Goal: Task Accomplishment & Management: Use online tool/utility

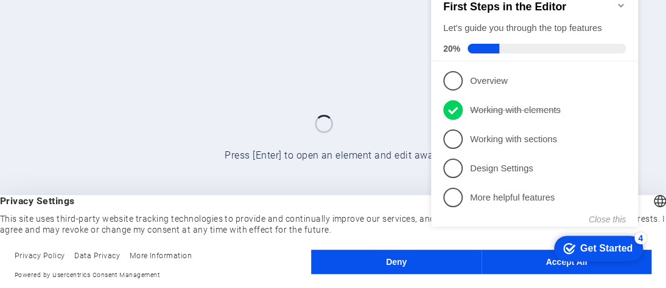
click at [528, 32] on div "First Steps in the Editor Let's guide you through the top features 20%" at bounding box center [534, 27] width 183 height 53
click at [541, 19] on div "First Steps in the Editor Let's guide you through the top features 20%" at bounding box center [534, 27] width 183 height 53
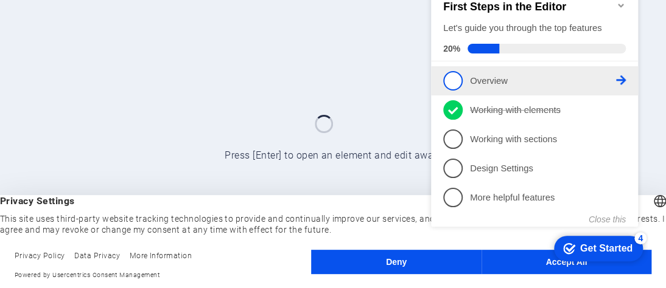
click at [531, 77] on p "Overview - incomplete" at bounding box center [543, 81] width 146 height 13
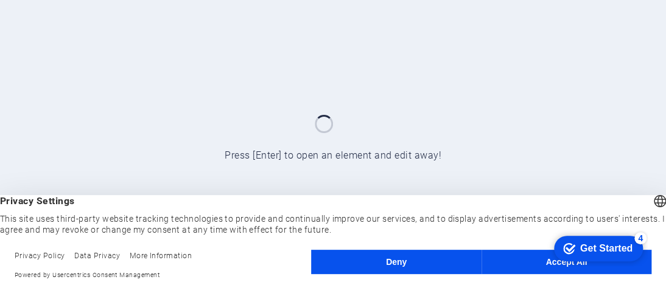
click at [534, 263] on button "Accept All" at bounding box center [566, 262] width 170 height 24
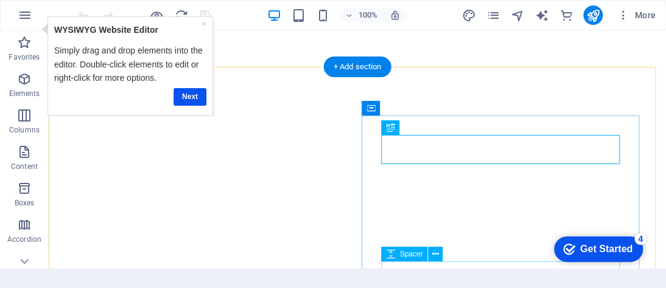
scroll to position [202, 0]
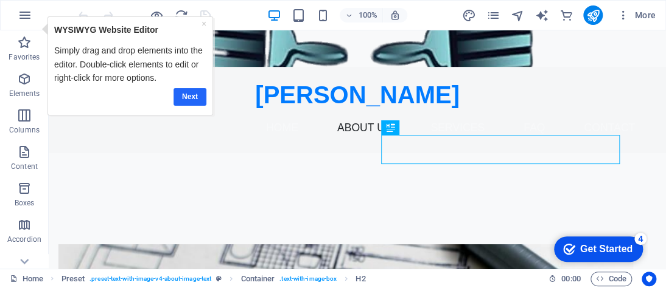
click at [192, 89] on link "Next" at bounding box center [189, 97] width 33 height 18
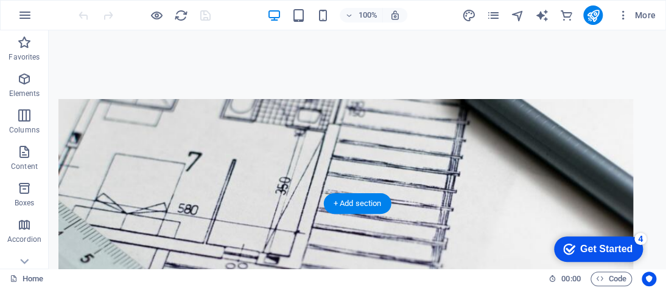
scroll to position [365, 0]
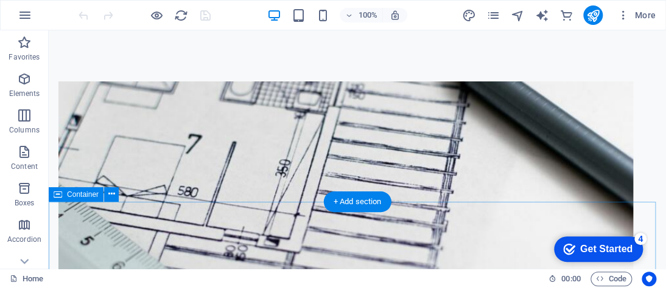
drag, startPoint x: 197, startPoint y: 63, endPoint x: 235, endPoint y: 232, distance: 174.1
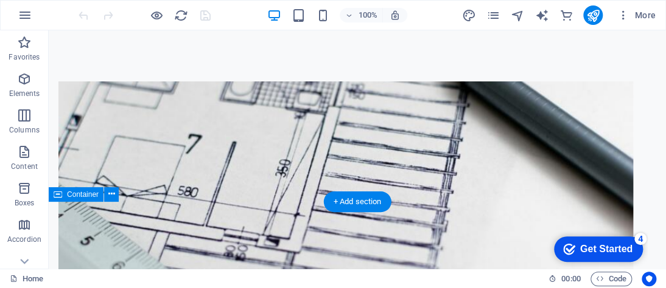
drag, startPoint x: 235, startPoint y: 230, endPoint x: 232, endPoint y: 202, distance: 28.2
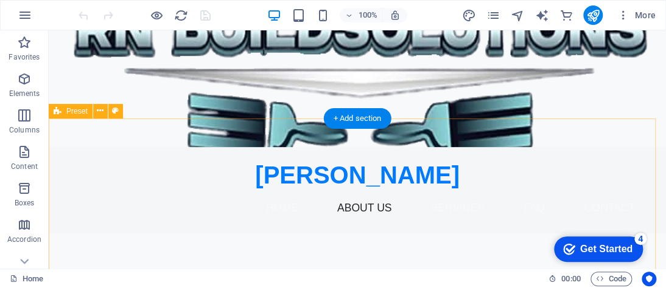
scroll to position [183, 0]
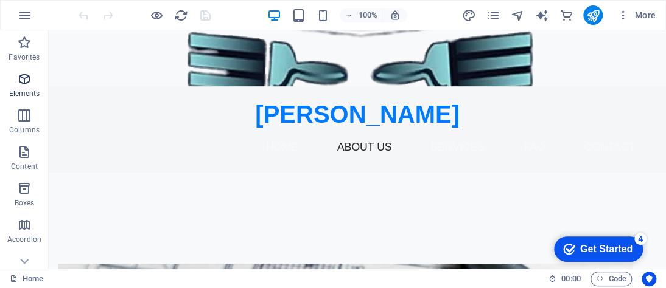
click at [32, 75] on span "Elements" at bounding box center [24, 86] width 49 height 29
click at [26, 85] on icon "button" at bounding box center [24, 79] width 15 height 15
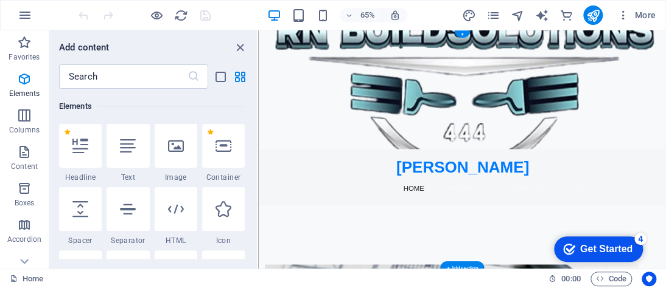
scroll to position [0, 0]
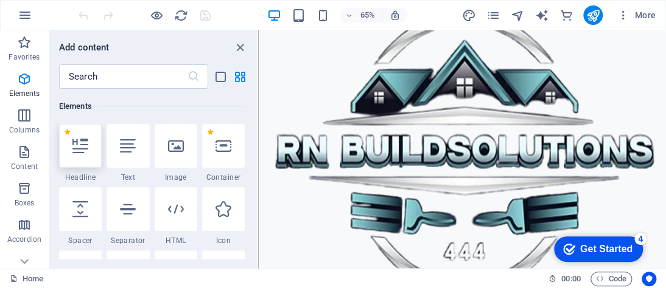
click at [87, 142] on icon at bounding box center [80, 146] width 16 height 16
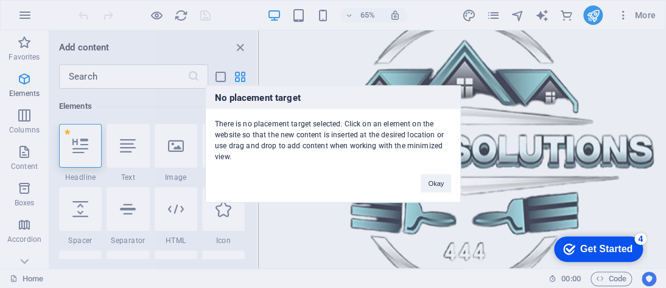
drag, startPoint x: 116, startPoint y: 134, endPoint x: 229, endPoint y: 135, distance: 112.6
click at [229, 135] on div "No placement target There is no placement target selected. Click on an element …" at bounding box center [333, 144] width 666 height 288
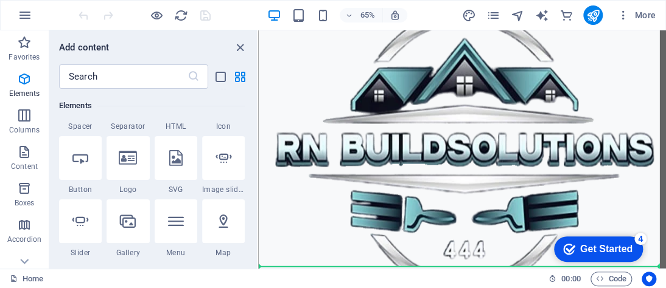
scroll to position [183, 0]
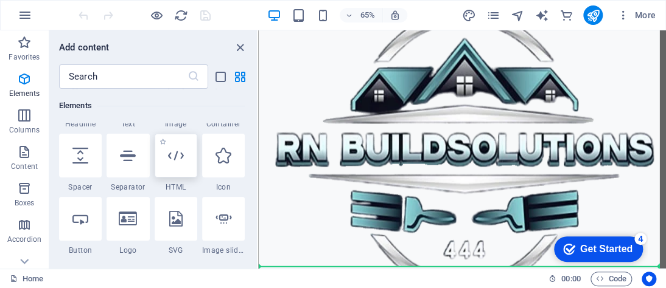
click at [176, 159] on icon at bounding box center [176, 156] width 16 height 16
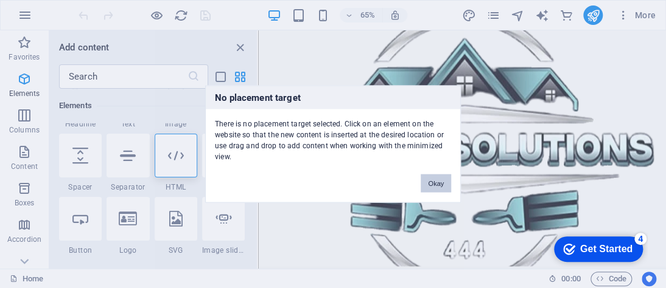
click at [426, 177] on button "Okay" at bounding box center [435, 184] width 30 height 18
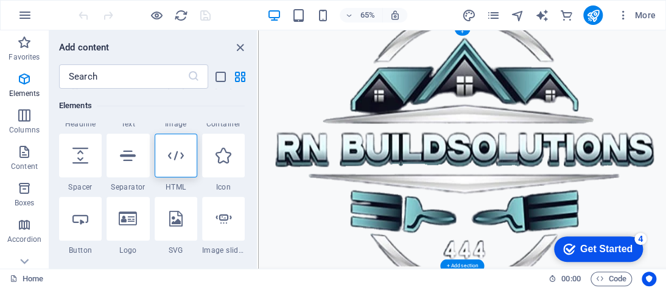
click at [498, 173] on figure at bounding box center [571, 211] width 627 height 366
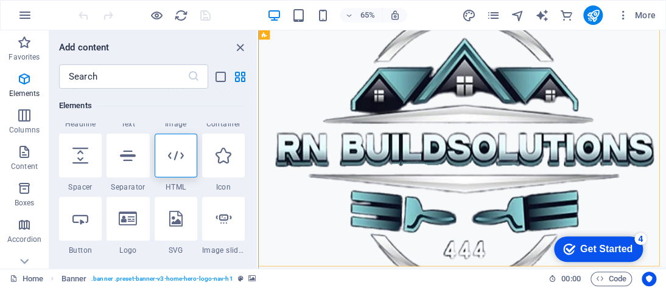
drag, startPoint x: 180, startPoint y: 160, endPoint x: 256, endPoint y: 167, distance: 76.4
click at [180, 160] on icon at bounding box center [176, 156] width 16 height 16
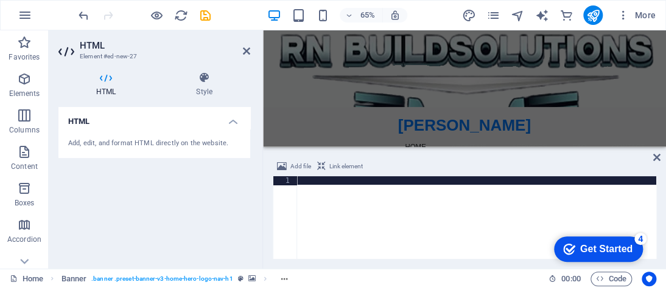
scroll to position [0, 0]
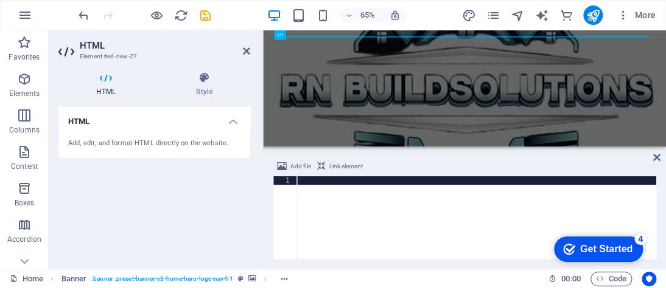
click at [324, 161] on icon at bounding box center [321, 166] width 9 height 15
click at [333, 163] on span "Link element" at bounding box center [345, 166] width 33 height 15
click at [110, 84] on h4 "HTML" at bounding box center [108, 85] width 100 height 26
click at [377, 221] on div at bounding box center [476, 226] width 359 height 100
click at [102, 80] on icon at bounding box center [105, 78] width 95 height 12
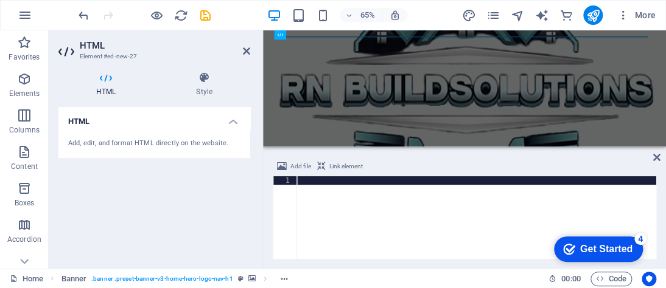
click at [116, 78] on icon at bounding box center [105, 78] width 95 height 12
click at [114, 122] on h4 "HTML" at bounding box center [154, 118] width 192 height 22
click at [119, 137] on div "HTML Add, edit, and format HTML directly on the website." at bounding box center [154, 183] width 192 height 152
click at [138, 127] on h4 "HTML" at bounding box center [154, 121] width 192 height 29
click at [134, 141] on div "Add, edit, and format HTML directly on the website." at bounding box center [154, 144] width 172 height 10
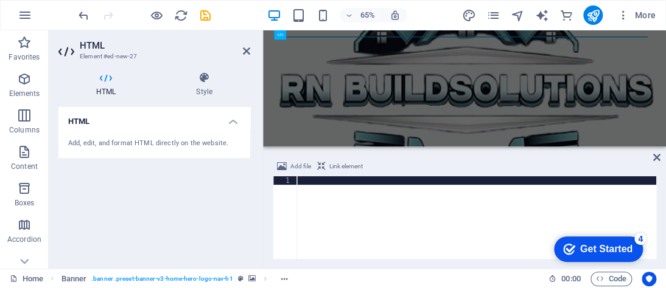
drag, startPoint x: 110, startPoint y: 144, endPoint x: 82, endPoint y: 150, distance: 27.9
click at [111, 144] on div "Add, edit, and format HTML directly on the website." at bounding box center [154, 144] width 172 height 10
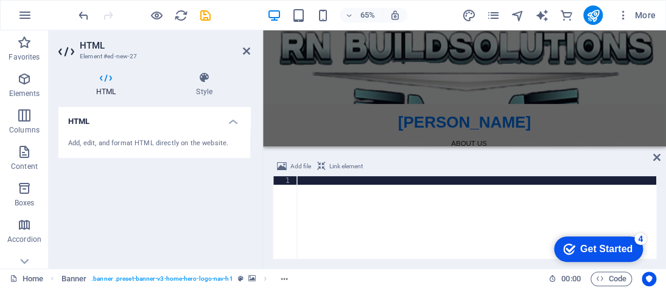
scroll to position [183, 0]
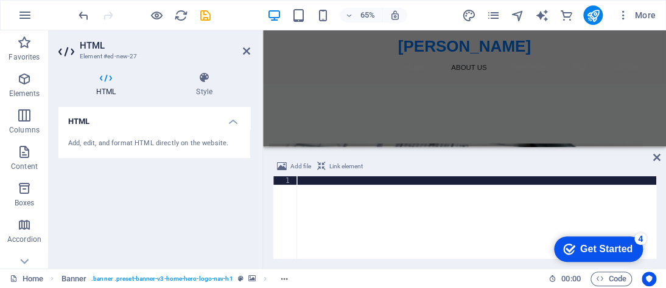
click at [425, 195] on div at bounding box center [476, 226] width 359 height 100
click at [424, 171] on div "Add file Link element" at bounding box center [464, 168] width 383 height 18
click at [326, 164] on button "Link element" at bounding box center [339, 166] width 49 height 15
drag, startPoint x: 312, startPoint y: 154, endPoint x: 336, endPoint y: 157, distance: 23.9
click at [336, 157] on div "Add file Link element 1 ההההההההההההההההההההההההההההההההההההההההההההההההההההההה…" at bounding box center [464, 209] width 403 height 119
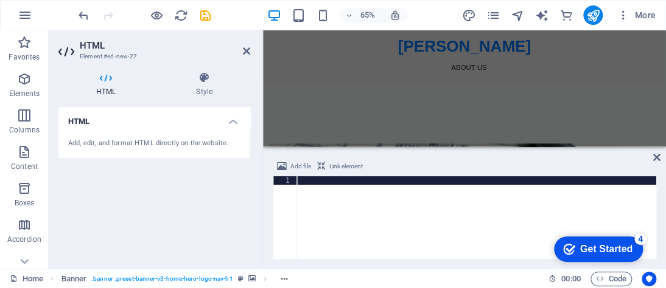
drag, startPoint x: 601, startPoint y: 197, endPoint x: 418, endPoint y: 148, distance: 189.5
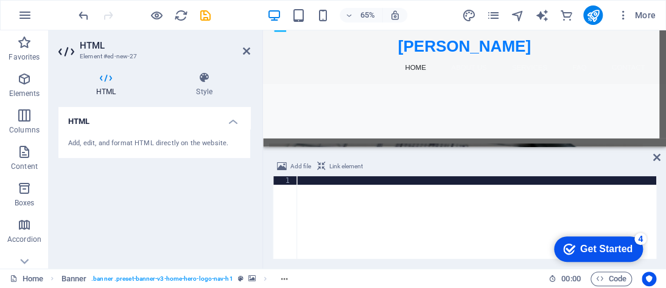
scroll to position [0, 0]
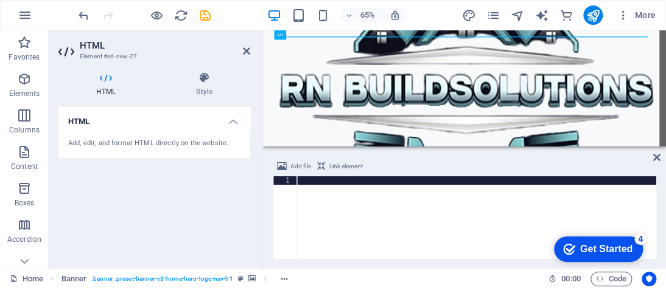
click at [486, 149] on figure at bounding box center [572, 119] width 619 height 179
type textarea "<a href="#ed-812753169" class="wv-link-elm"></a>"
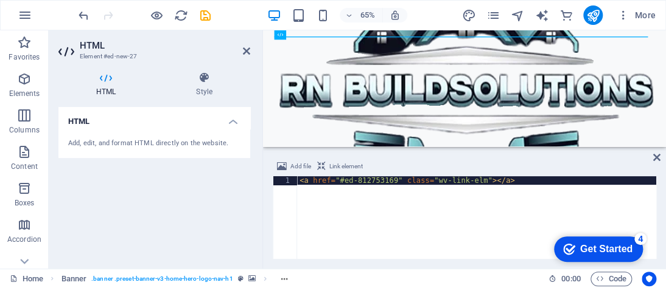
drag, startPoint x: 596, startPoint y: 194, endPoint x: 414, endPoint y: 188, distance: 181.4
click at [655, 154] on icon at bounding box center [656, 158] width 7 height 10
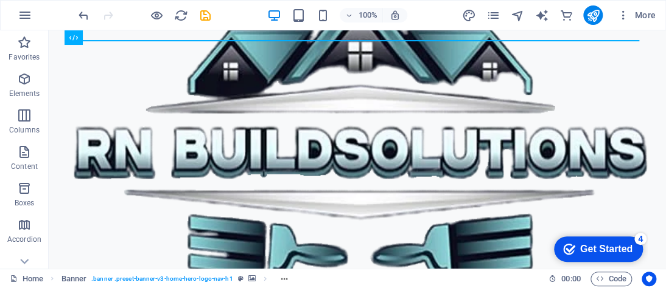
click at [596, 242] on div "checkmark Get Started 4" at bounding box center [598, 250] width 89 height 26
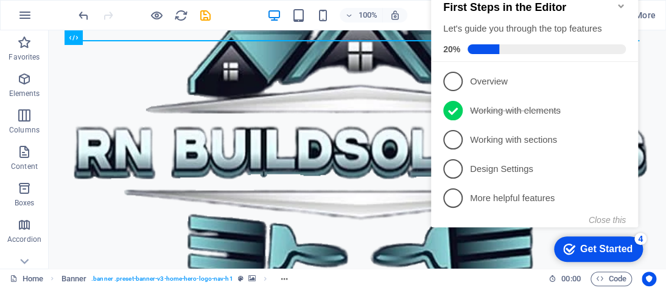
click at [591, 245] on div "Get Started" at bounding box center [606, 249] width 52 height 11
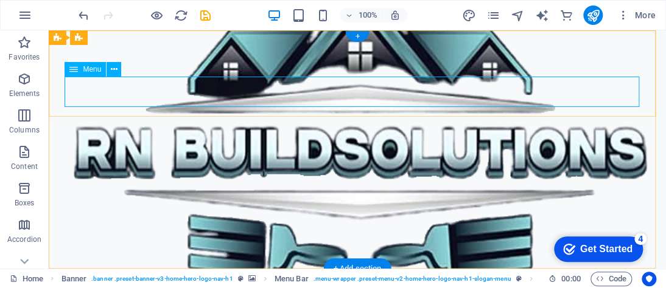
click at [110, 71] on button at bounding box center [113, 69] width 15 height 15
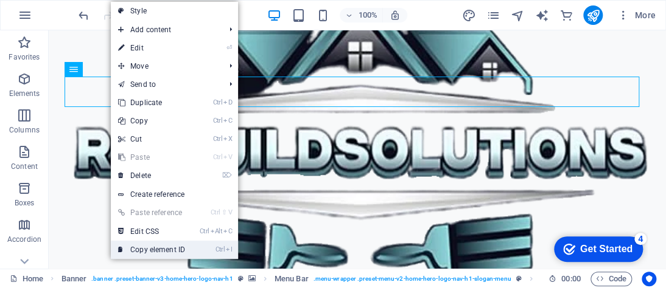
click at [190, 247] on link "Ctrl I Copy element ID" at bounding box center [152, 250] width 82 height 18
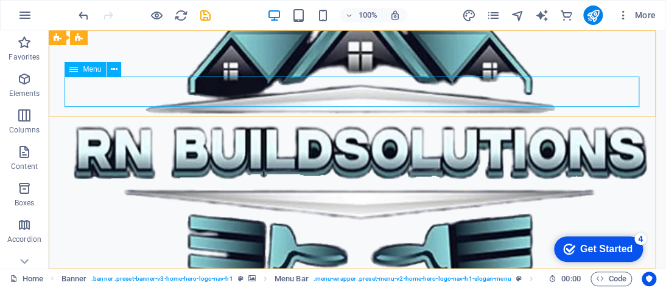
click at [81, 70] on div "Menu" at bounding box center [85, 69] width 41 height 15
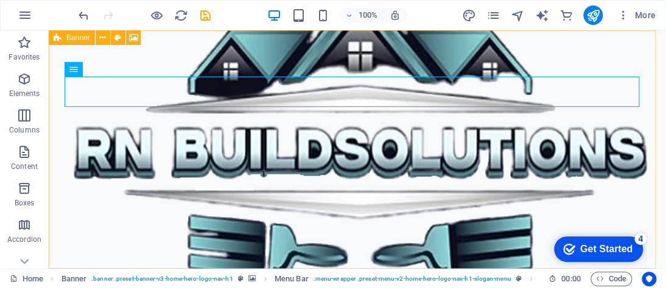
click at [55, 38] on icon at bounding box center [58, 37] width 8 height 15
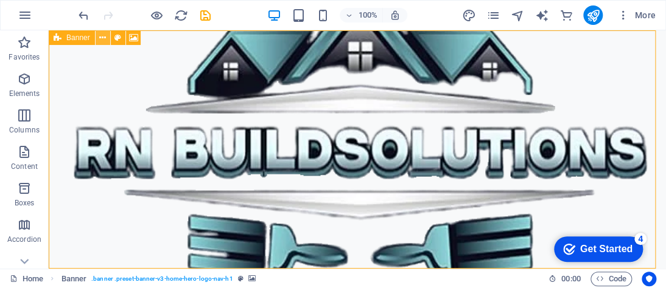
click at [99, 38] on button at bounding box center [103, 37] width 15 height 15
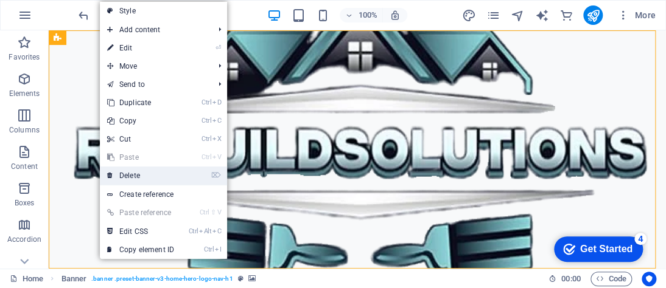
click at [175, 182] on link "⌦ Delete" at bounding box center [141, 176] width 82 height 18
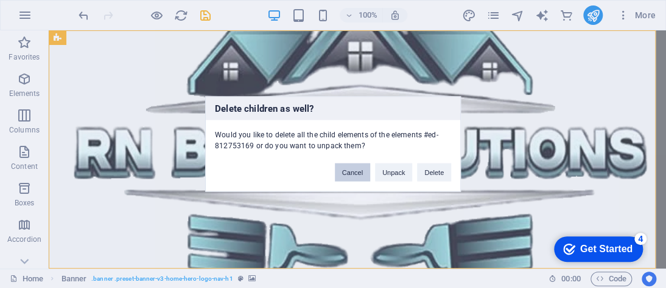
click at [354, 175] on button "Cancel" at bounding box center [352, 173] width 35 height 18
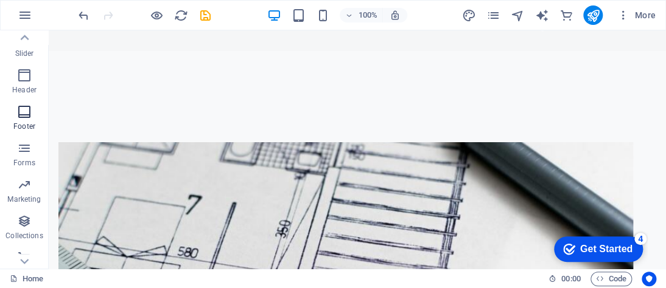
scroll to position [346, 0]
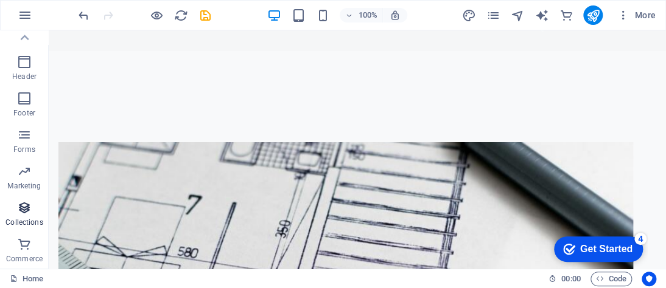
click at [29, 212] on icon "button" at bounding box center [24, 208] width 15 height 15
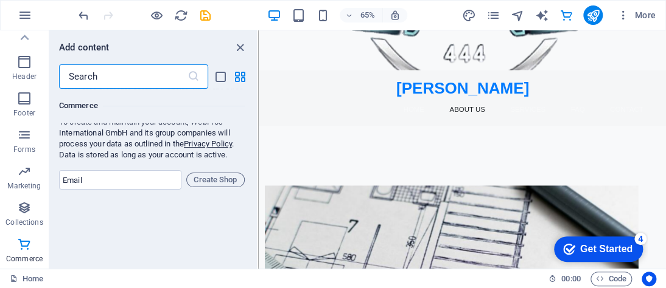
scroll to position [11808, 0]
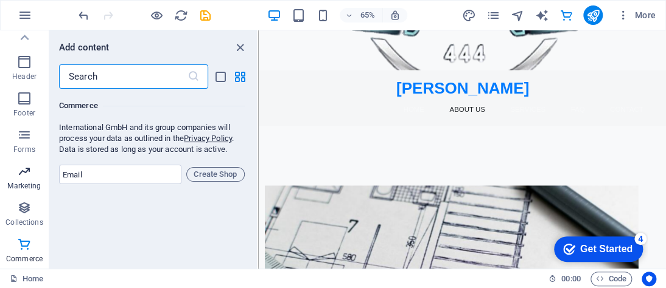
click at [23, 164] on icon "button" at bounding box center [24, 171] width 15 height 15
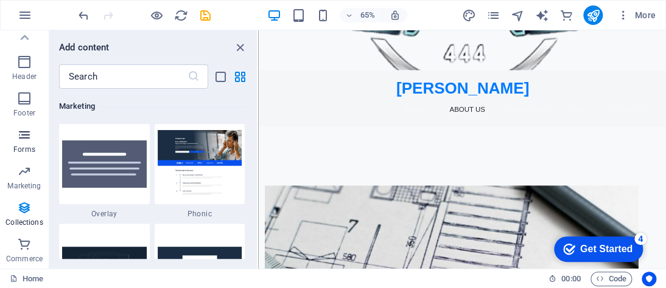
click at [24, 154] on p "Forms" at bounding box center [24, 150] width 22 height 10
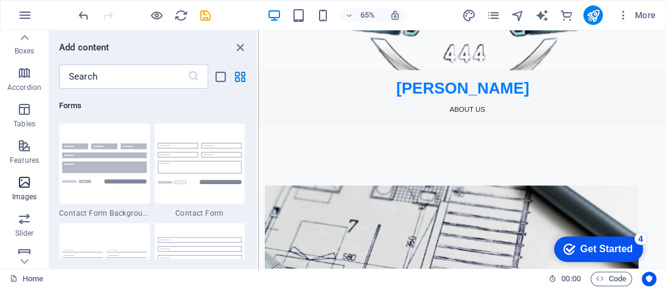
scroll to position [102, 0]
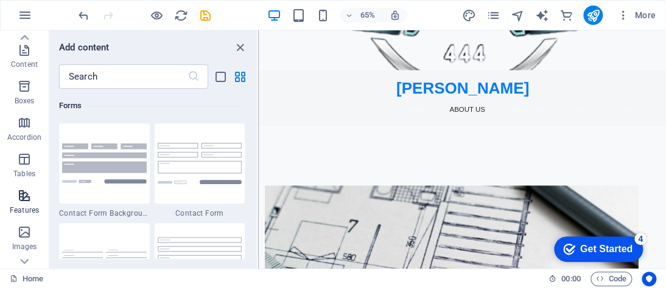
click at [17, 194] on span "Features" at bounding box center [24, 203] width 49 height 29
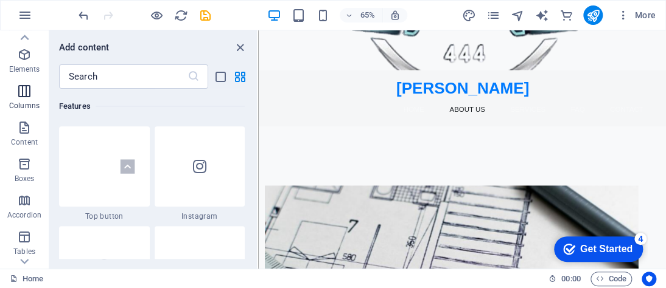
scroll to position [0, 0]
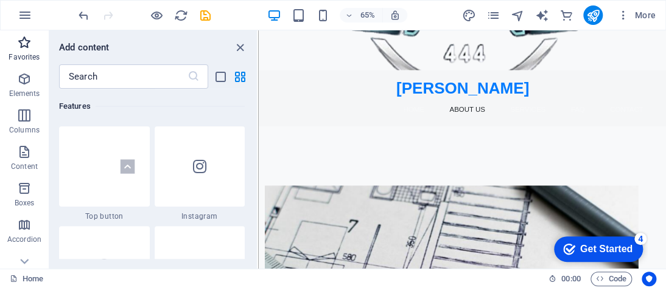
click at [18, 53] on p "Favorites" at bounding box center [24, 57] width 31 height 10
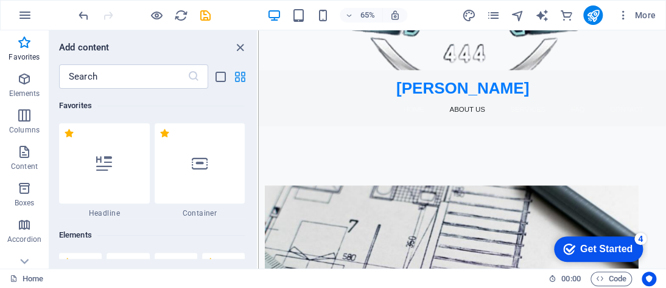
click at [235, 78] on icon "grid-view" at bounding box center [240, 77] width 14 height 14
click at [237, 81] on icon "grid-view" at bounding box center [240, 77] width 14 height 14
click at [241, 47] on icon "close panel" at bounding box center [240, 48] width 14 height 14
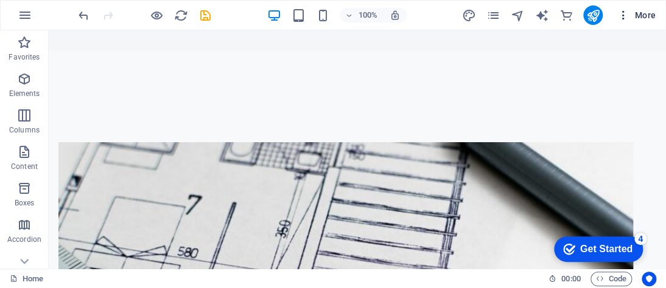
click at [652, 24] on button "More" at bounding box center [636, 14] width 48 height 19
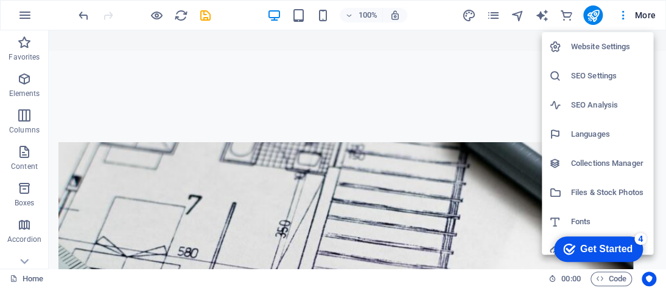
click at [613, 47] on h6 "Website Settings" at bounding box center [608, 47] width 75 height 15
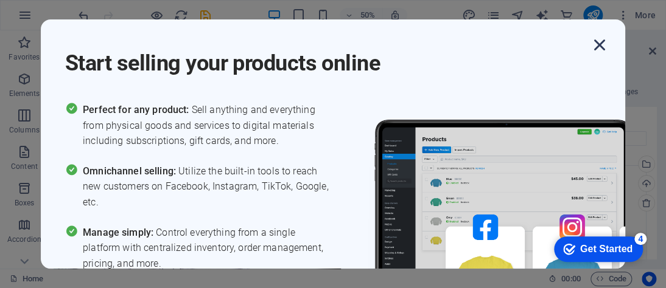
click at [604, 41] on icon "button" at bounding box center [599, 45] width 22 height 22
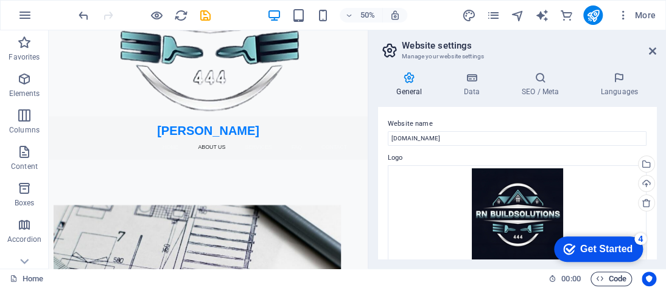
click at [608, 277] on span "Code" at bounding box center [611, 279] width 30 height 15
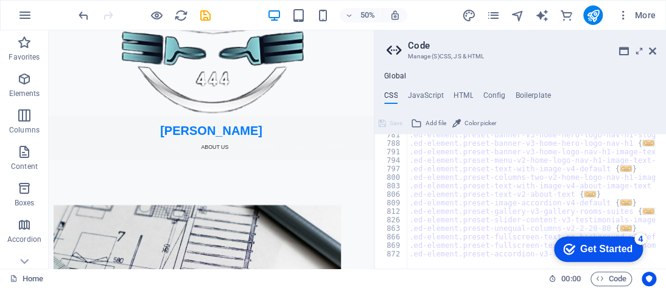
scroll to position [540, 0]
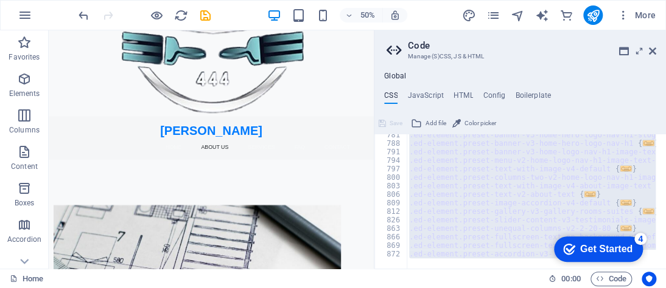
type textarea "); }"
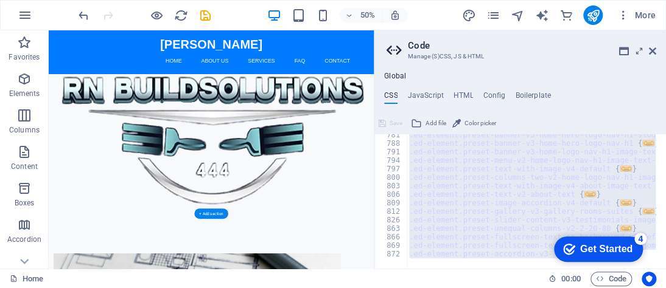
scroll to position [0, 0]
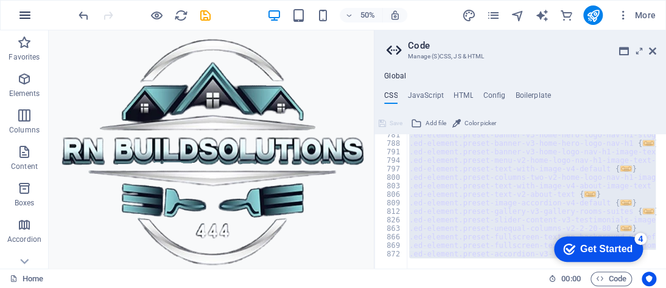
click at [34, 15] on button "button" at bounding box center [24, 15] width 29 height 29
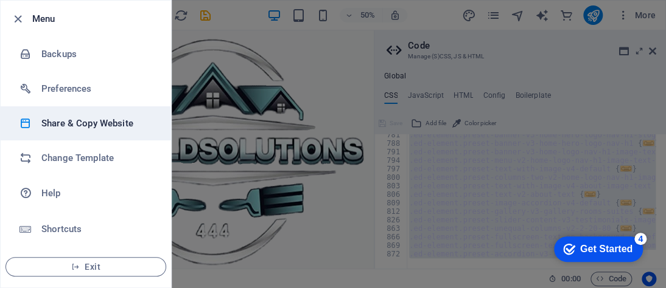
click at [97, 125] on h6 "Share & Copy Website" at bounding box center [97, 123] width 113 height 15
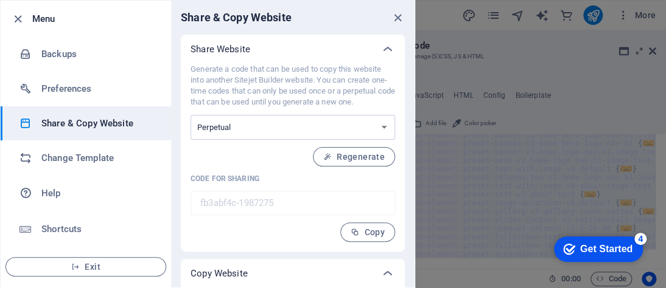
click at [79, 21] on h6 "Menu" at bounding box center [96, 19] width 129 height 15
click at [51, 21] on h6 "Menu" at bounding box center [96, 19] width 129 height 15
click at [37, 13] on h6 "Menu" at bounding box center [96, 19] width 129 height 15
click at [379, 50] on div at bounding box center [387, 49] width 29 height 29
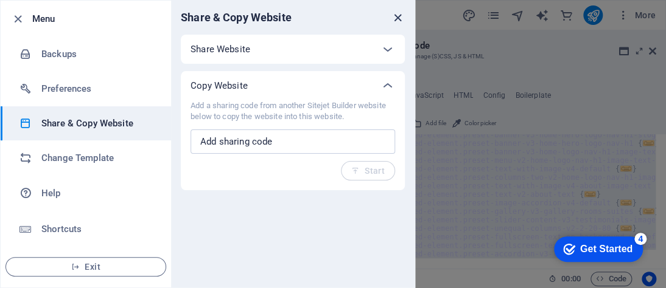
click at [395, 20] on icon "close" at bounding box center [398, 18] width 14 height 14
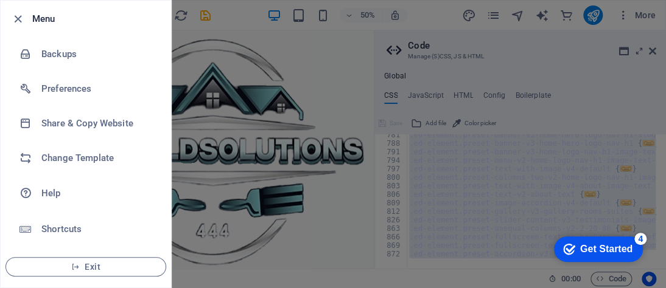
click at [589, 13] on div at bounding box center [333, 144] width 666 height 288
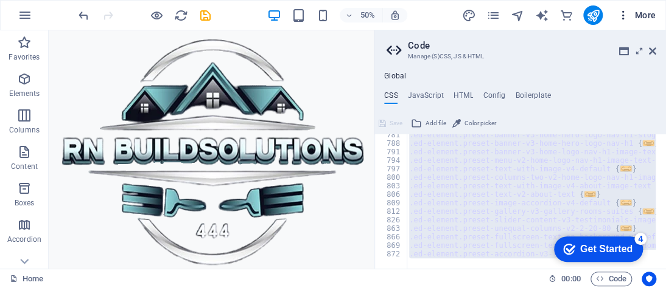
click at [616, 8] on button "More" at bounding box center [636, 14] width 48 height 19
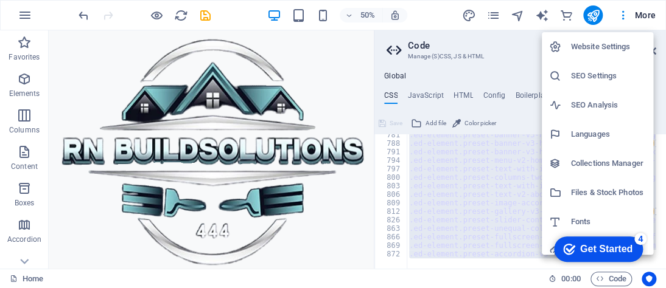
click at [609, 49] on h6 "Website Settings" at bounding box center [608, 47] width 75 height 15
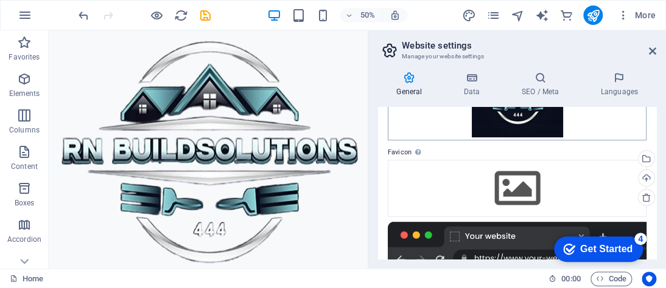
scroll to position [181, 0]
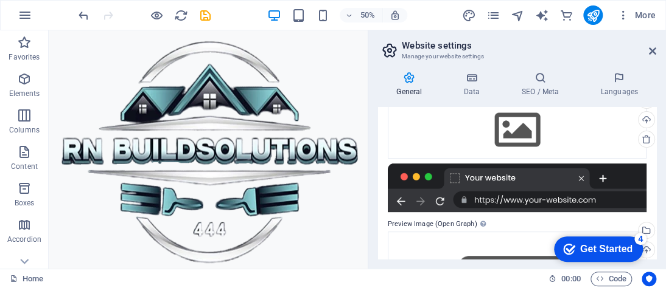
click at [543, 202] on div at bounding box center [517, 188] width 259 height 49
click at [486, 188] on div at bounding box center [517, 188] width 259 height 49
click at [455, 219] on label "Preview Image (Open Graph) This image will be shown when the website is shared …" at bounding box center [517, 224] width 259 height 15
click at [447, 224] on label "Preview Image (Open Graph) This image will be shown when the website is shared …" at bounding box center [517, 224] width 259 height 15
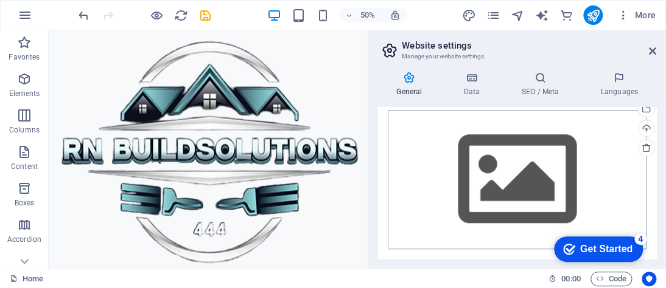
scroll to position [242, 0]
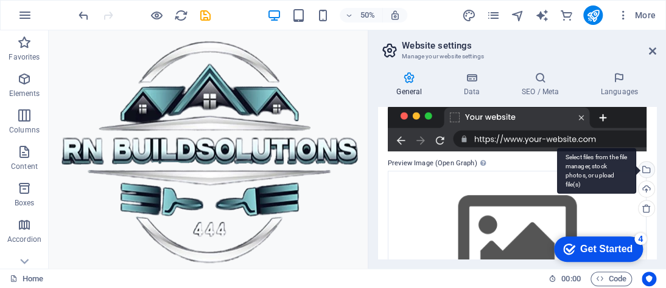
click at [636, 169] on div "Select files from the file manager, stock photos, or upload file(s)" at bounding box center [596, 171] width 79 height 46
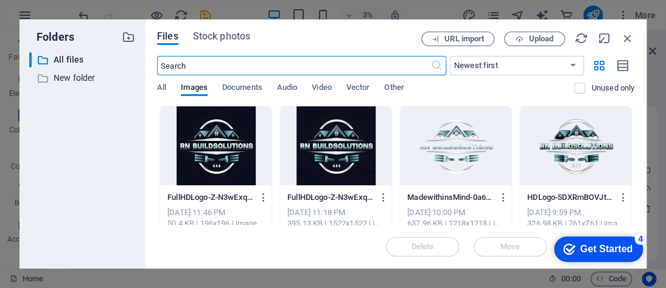
click at [229, 155] on div at bounding box center [215, 145] width 111 height 79
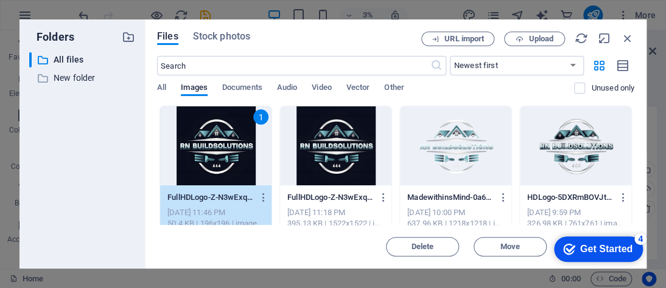
click at [200, 151] on div "1" at bounding box center [215, 145] width 111 height 79
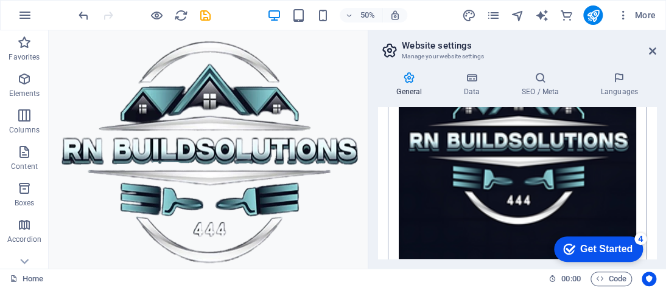
scroll to position [406, 0]
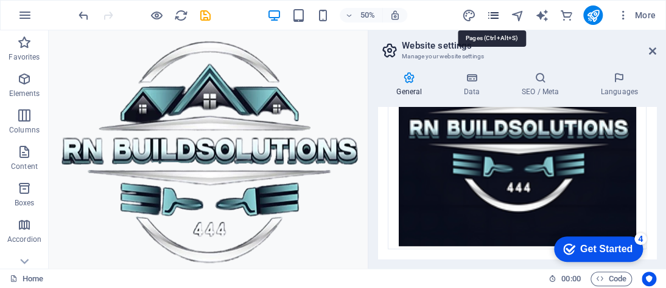
click at [495, 15] on icon "pages" at bounding box center [493, 16] width 14 height 14
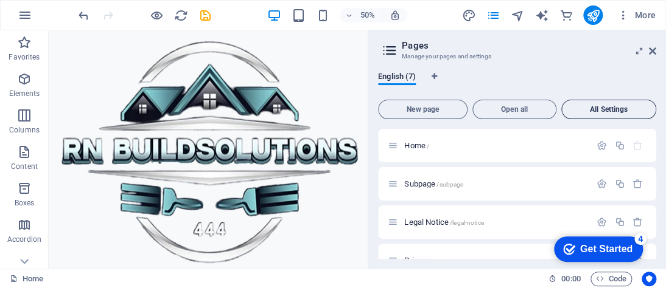
click at [635, 116] on button "All Settings" at bounding box center [608, 109] width 95 height 19
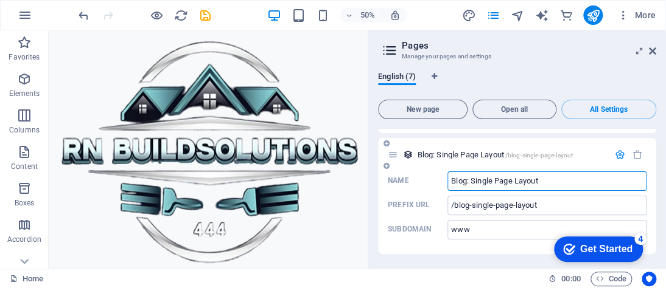
scroll to position [2334, 0]
click at [475, 229] on input "www" at bounding box center [546, 229] width 199 height 19
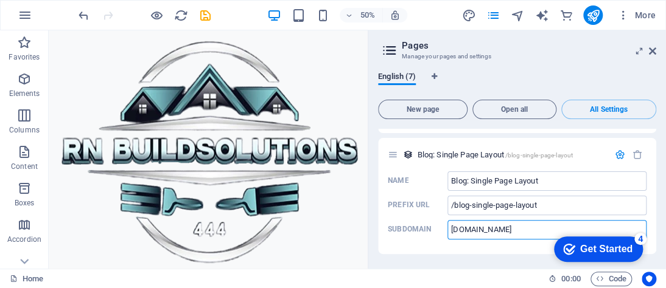
type input "[DOMAIN_NAME]"
click at [481, 269] on div "Home 00 : 00 Code" at bounding box center [333, 278] width 666 height 19
click at [393, 156] on icon at bounding box center [393, 155] width 10 height 10
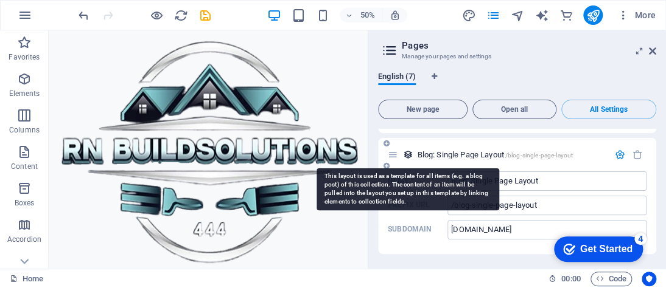
click at [411, 155] on icon at bounding box center [408, 155] width 10 height 10
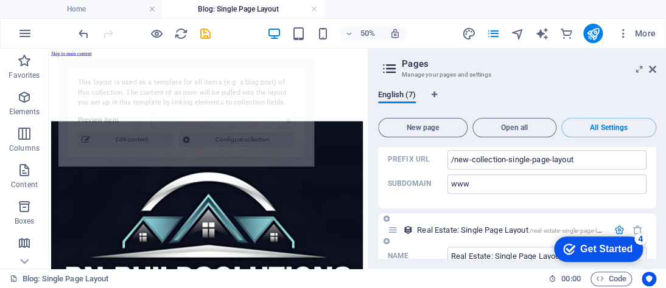
scroll to position [90, 0]
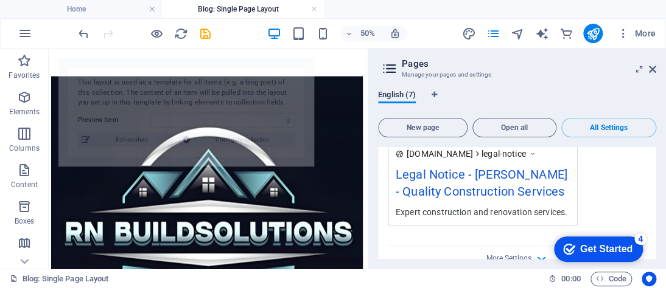
select select "68855aa82f071b0cc709e4a7"
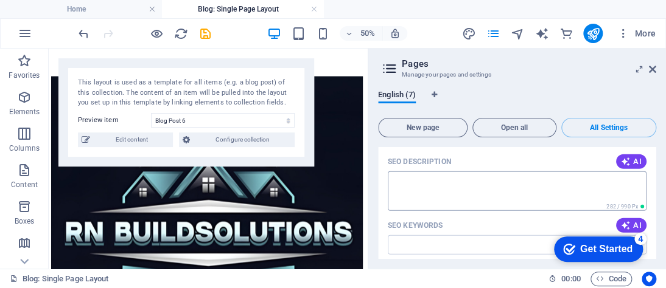
scroll to position [1073, 0]
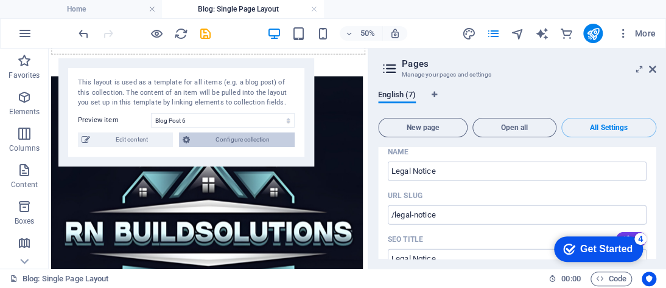
click at [265, 134] on span "Configure collection" at bounding box center [242, 140] width 97 height 15
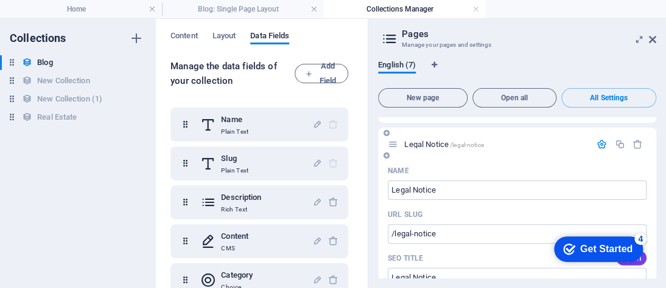
scroll to position [842, 0]
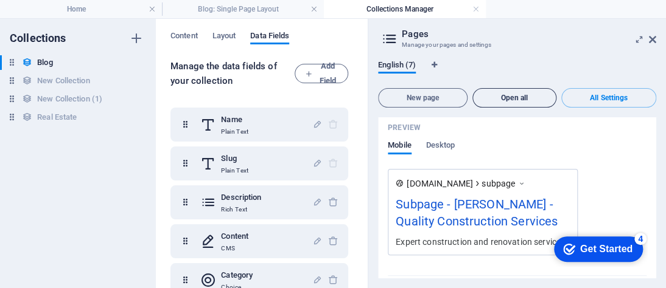
click at [509, 96] on span "Open all" at bounding box center [514, 97] width 73 height 7
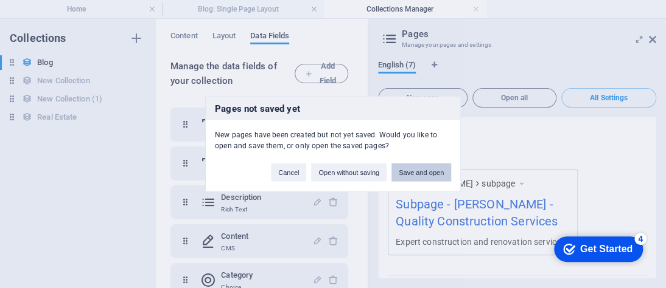
click at [442, 170] on button "Save and open" at bounding box center [421, 173] width 60 height 18
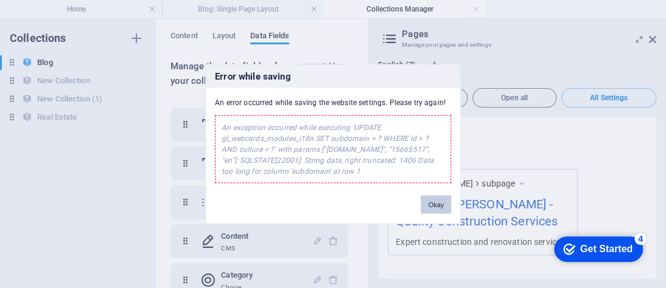
click at [441, 203] on button "Okay" at bounding box center [435, 205] width 30 height 18
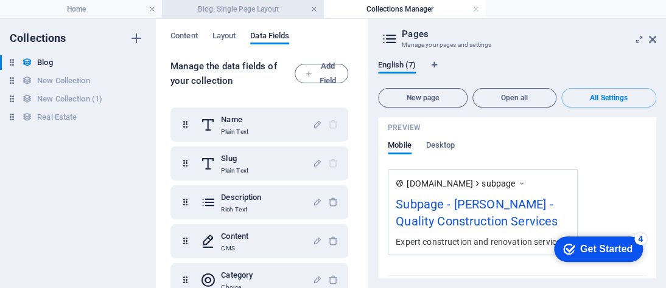
click at [316, 10] on link at bounding box center [313, 10] width 7 height 12
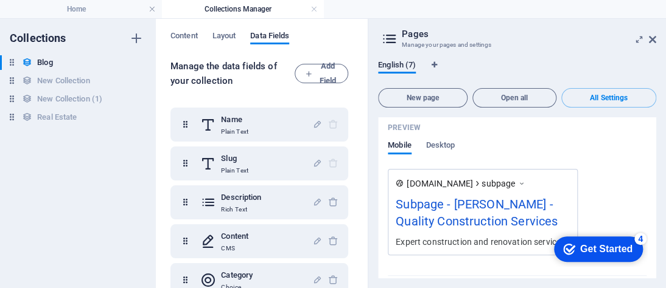
click at [657, 42] on aside "Pages Manage your pages and settings English (7) New page Open all All Settings…" at bounding box center [517, 154] width 298 height 270
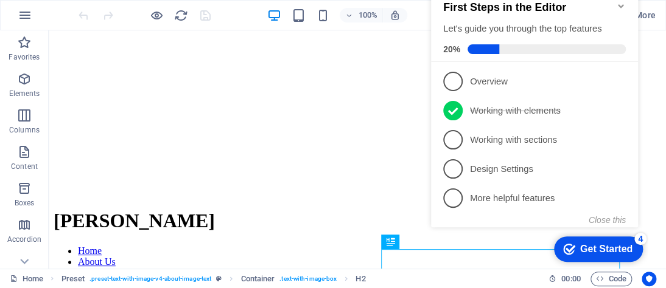
scroll to position [80, 0]
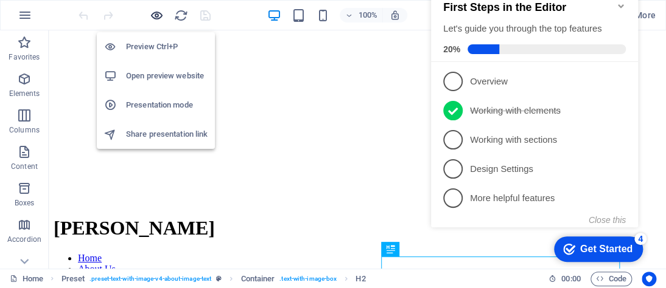
click at [150, 13] on icon "button" at bounding box center [157, 16] width 14 height 14
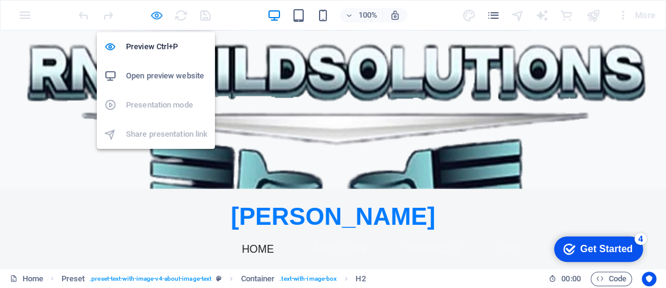
click at [152, 13] on icon "button" at bounding box center [157, 16] width 14 height 14
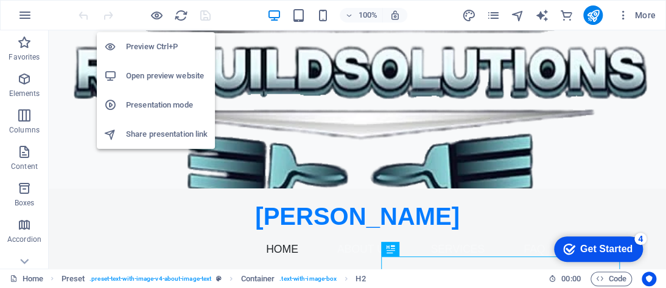
click at [182, 130] on h6 "Share presentation link" at bounding box center [167, 134] width 82 height 15
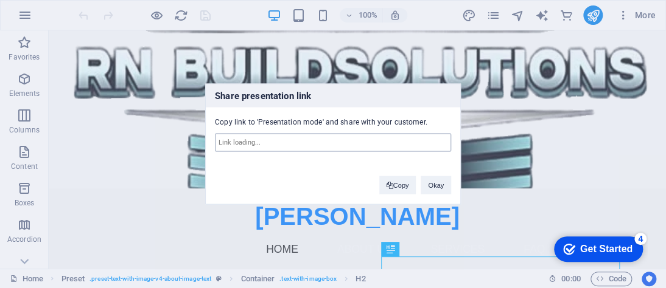
type input "https://cms.sitehub.io/presentation/1987275/131d640886a53f1c05829feb2ff74015635…"
click at [394, 186] on button "Copy" at bounding box center [397, 185] width 37 height 18
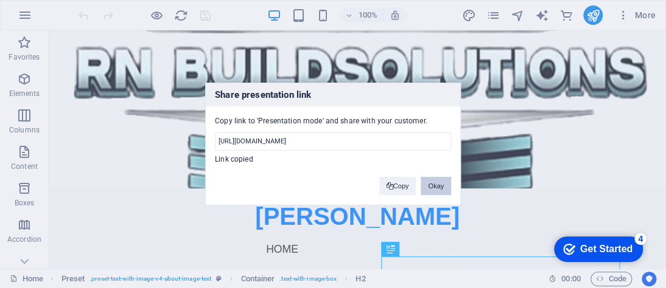
click at [442, 189] on button "Okay" at bounding box center [435, 186] width 30 height 18
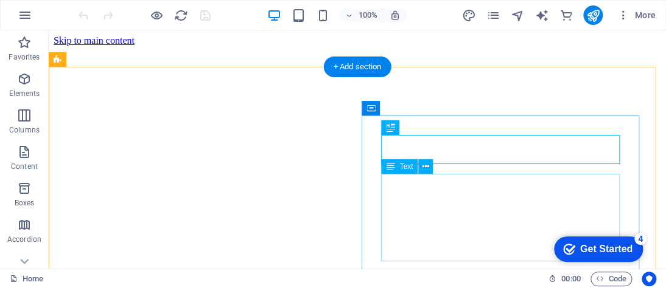
scroll to position [202, 0]
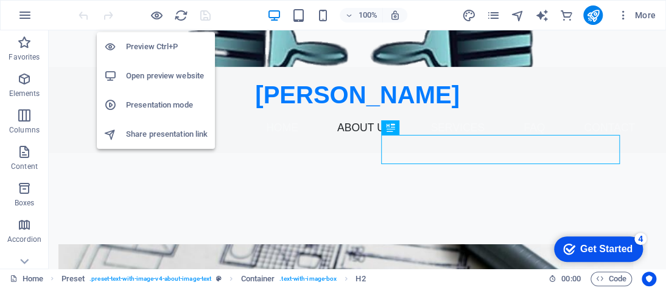
click at [175, 128] on h6 "Share presentation link" at bounding box center [167, 134] width 82 height 15
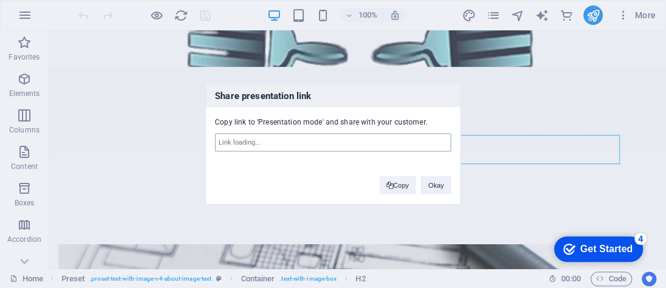
type input "https://cms.sitehub.io/presentation/1987275/131d640886a53f1c05829feb2ff74015635…"
click at [391, 183] on button "Copy" at bounding box center [397, 185] width 37 height 18
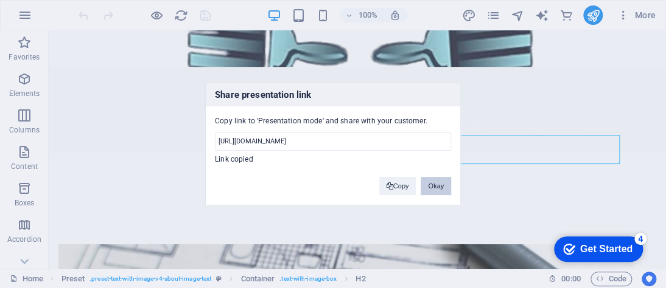
click at [434, 181] on button "Okay" at bounding box center [435, 186] width 30 height 18
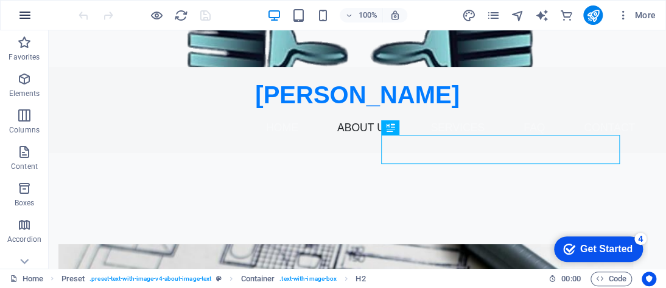
click at [30, 27] on button "button" at bounding box center [24, 15] width 29 height 29
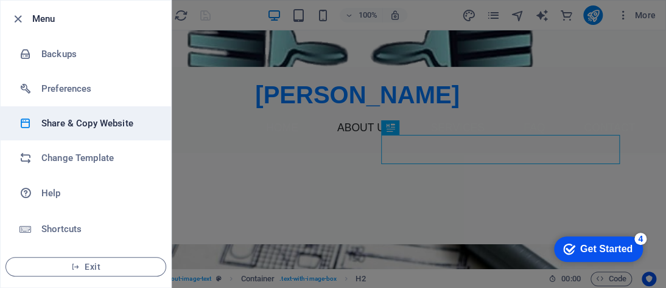
click at [119, 125] on h6 "Share & Copy Website" at bounding box center [97, 123] width 113 height 15
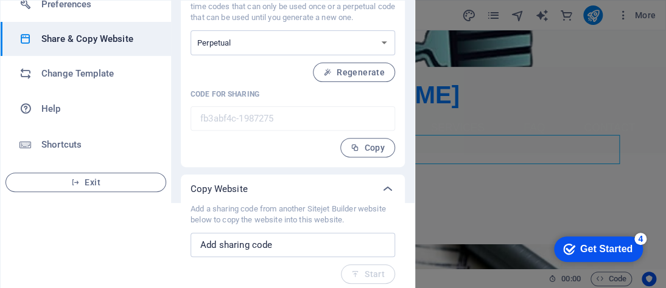
scroll to position [90, 0]
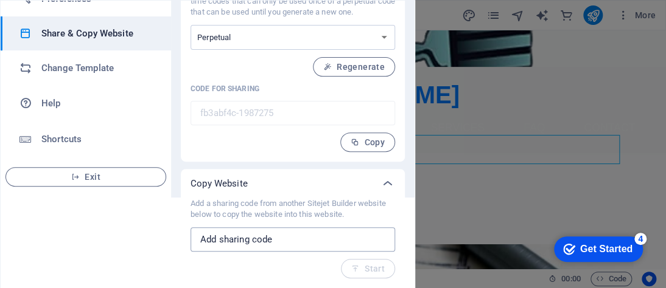
click at [332, 237] on input "text" at bounding box center [292, 240] width 204 height 24
paste input "https://cms.sitehub.io/presentation/1987275/131d640886a53f1c05829feb2ff74015635…"
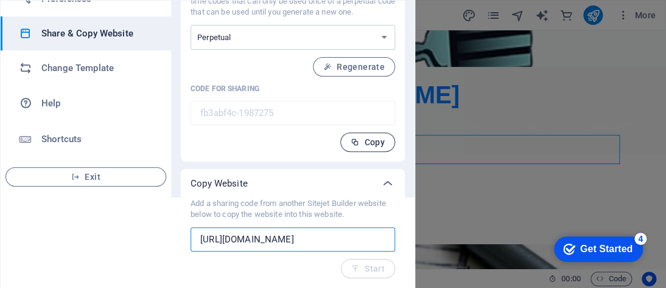
scroll to position [0, 345]
type input "https://cms.sitehub.io/presentation/1987275/131d640886a53f1c05829feb2ff74015635…"
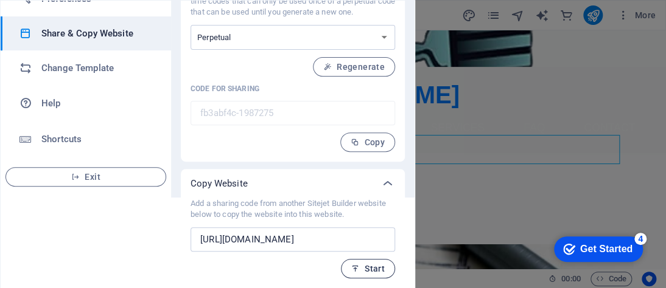
click at [378, 266] on span "Start" at bounding box center [367, 269] width 33 height 10
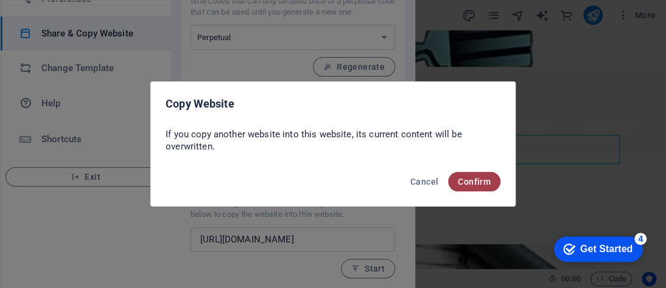
click at [462, 183] on span "Confirm" at bounding box center [474, 182] width 33 height 10
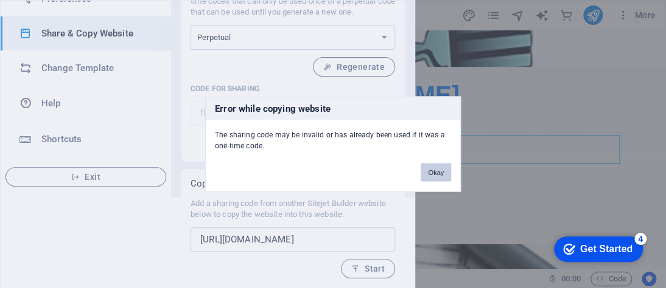
click at [442, 170] on button "Okay" at bounding box center [435, 173] width 30 height 18
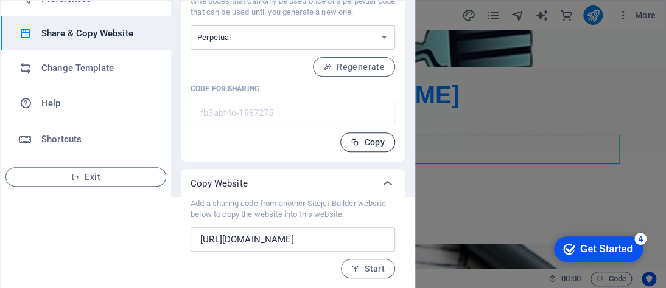
click at [367, 138] on span "Copy" at bounding box center [368, 143] width 34 height 10
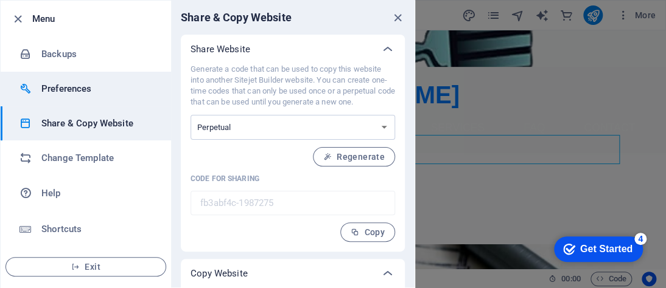
click at [75, 85] on h6 "Preferences" at bounding box center [97, 89] width 113 height 15
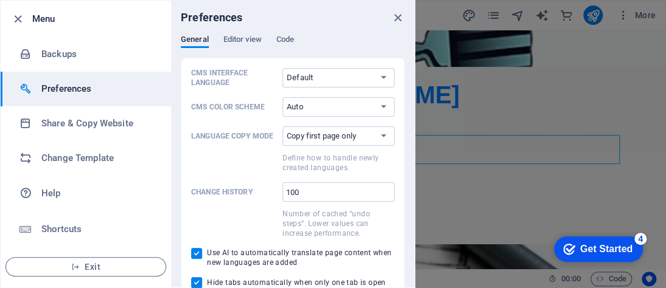
click at [58, 14] on h6 "Menu" at bounding box center [96, 19] width 129 height 15
click at [248, 42] on span "Editor view" at bounding box center [242, 40] width 38 height 17
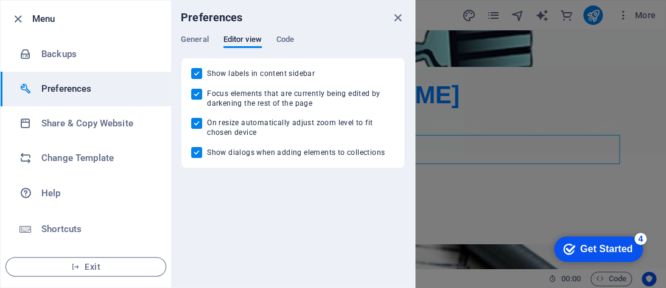
click at [271, 36] on div "General Editor view Code" at bounding box center [293, 46] width 224 height 23
click at [281, 41] on div "General Editor view Code" at bounding box center [293, 46] width 224 height 23
click at [282, 38] on span "Code" at bounding box center [285, 40] width 18 height 17
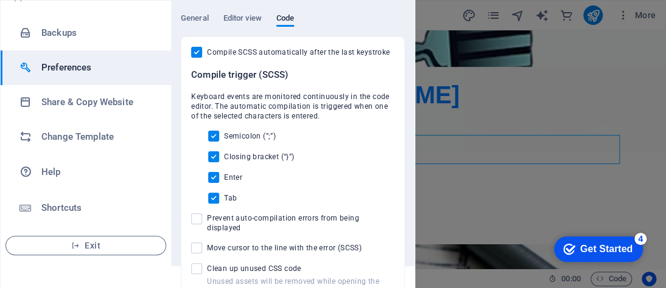
scroll to position [32, 0]
